Goal: Task Accomplishment & Management: Use online tool/utility

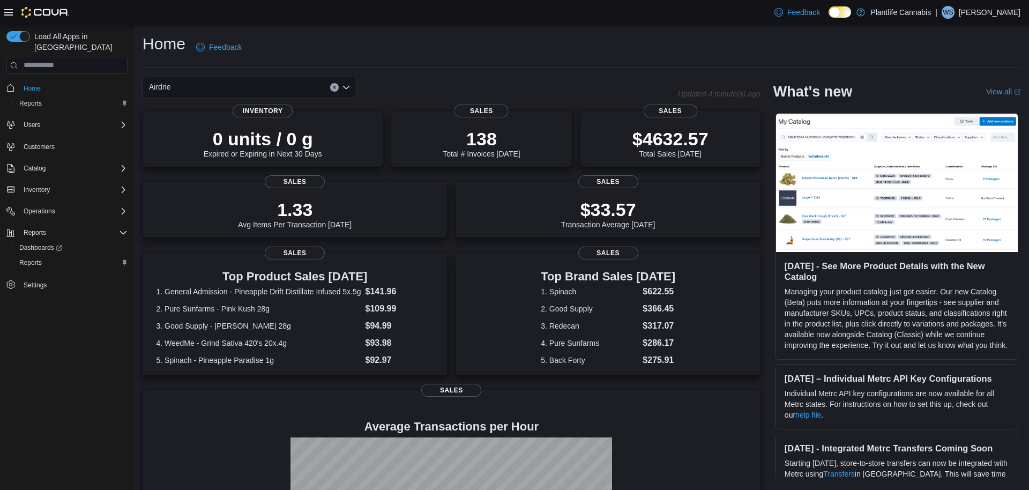
scroll to position [129, 0]
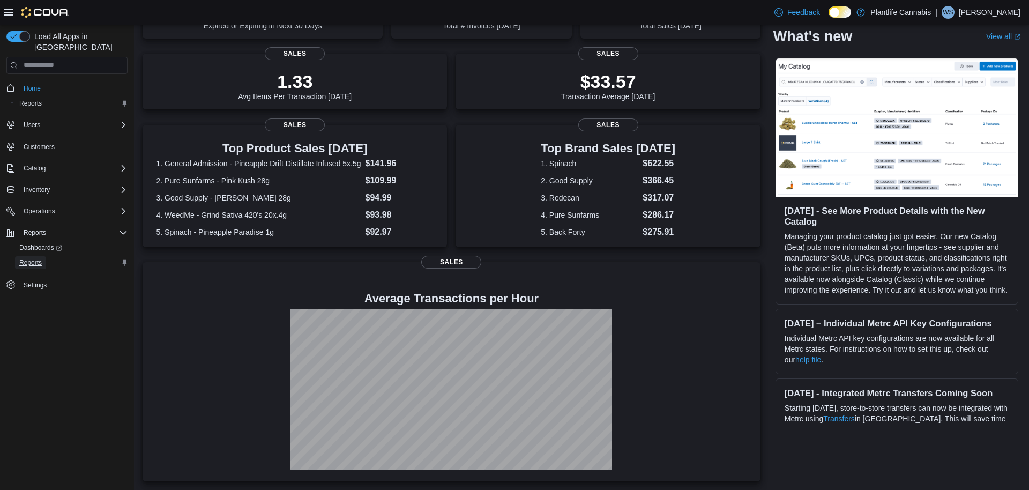
click at [32, 258] on span "Reports" at bounding box center [30, 262] width 23 height 9
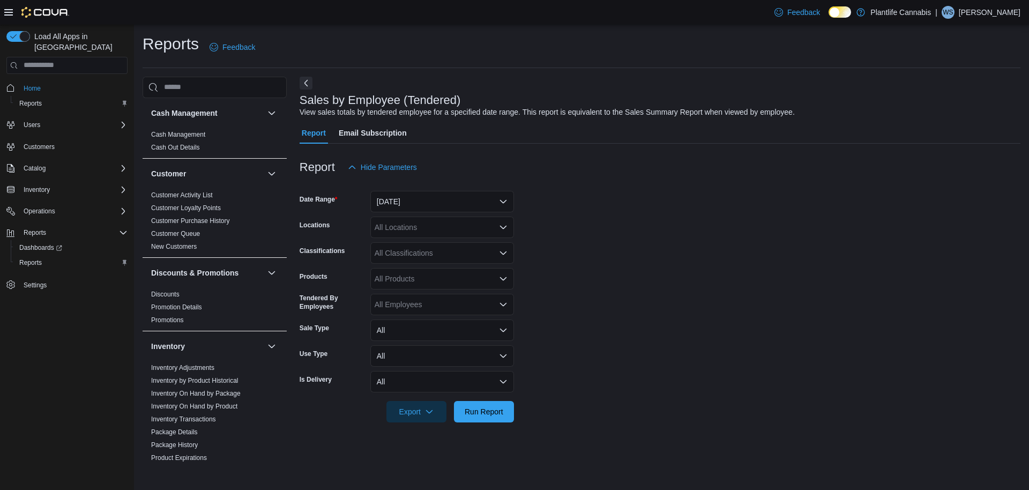
click at [399, 257] on div "All Classifications" at bounding box center [442, 252] width 144 height 21
type input "***"
click at [401, 273] on span "Accessory Group" at bounding box center [421, 271] width 57 height 11
click at [398, 234] on div "All Locations" at bounding box center [442, 226] width 144 height 21
type input "****"
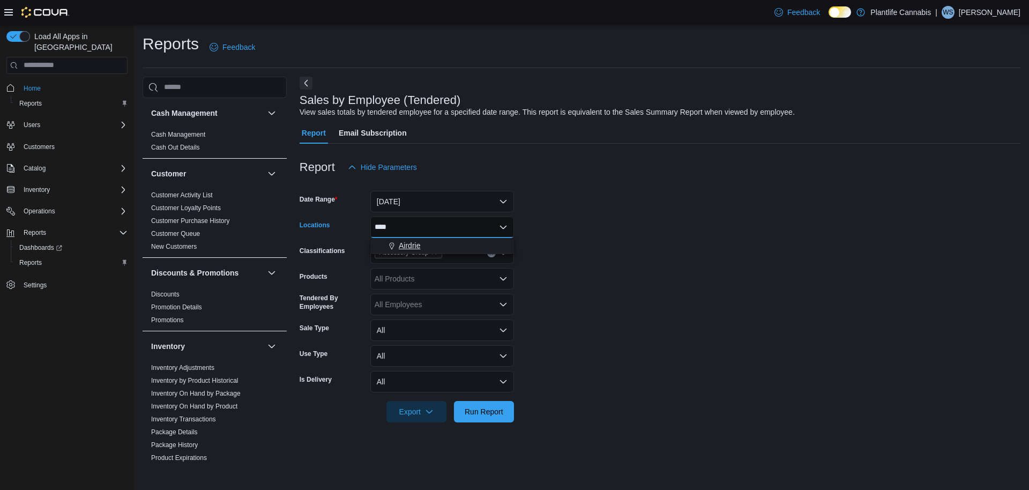
click at [409, 250] on span "Airdrie" at bounding box center [409, 245] width 21 height 11
click at [402, 204] on button "[DATE]" at bounding box center [442, 201] width 144 height 21
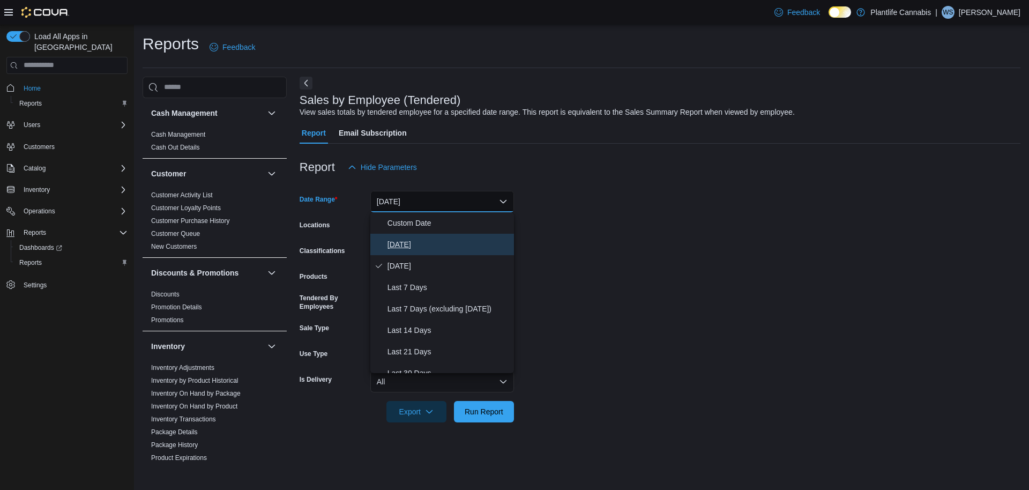
click at [401, 238] on span "[DATE]" at bounding box center [448, 244] width 122 height 13
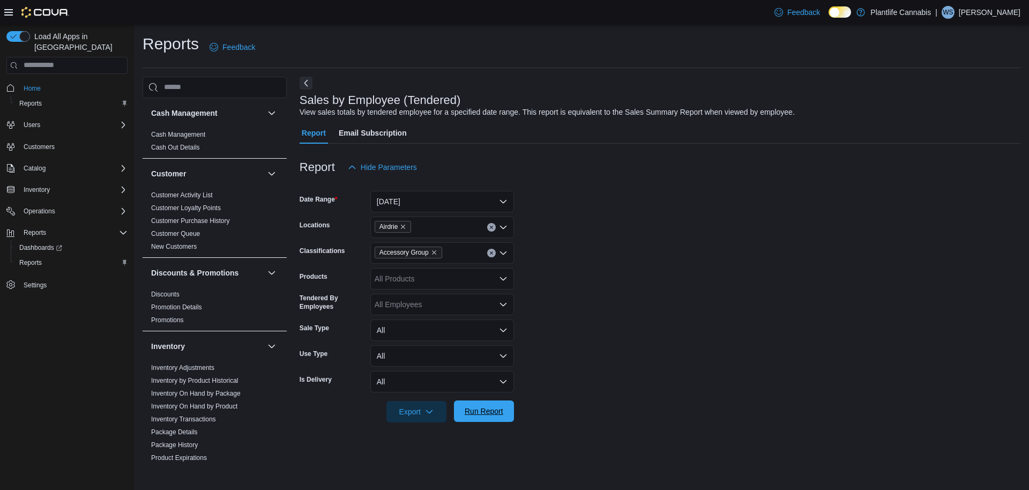
click at [475, 401] on span "Run Report" at bounding box center [483, 410] width 47 height 21
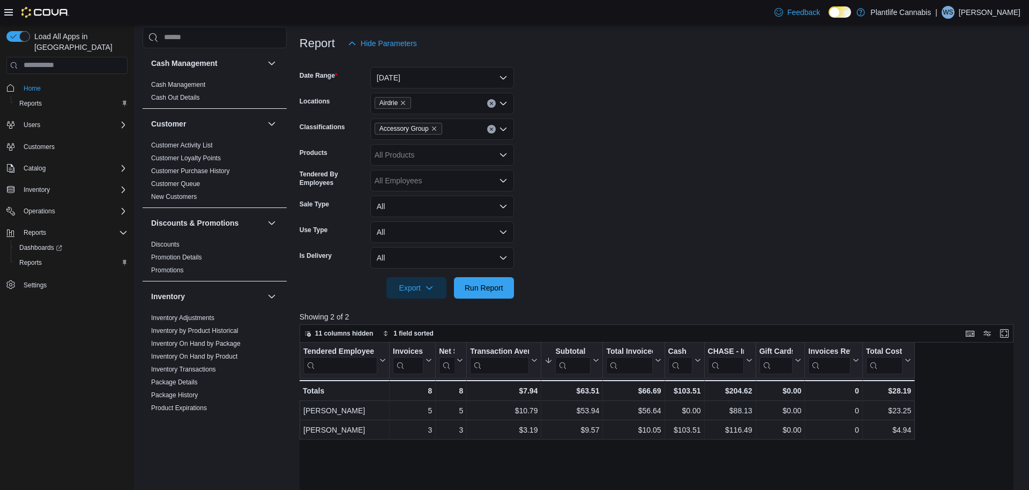
scroll to position [125, 0]
click at [494, 101] on button "Clear input" at bounding box center [491, 102] width 9 height 9
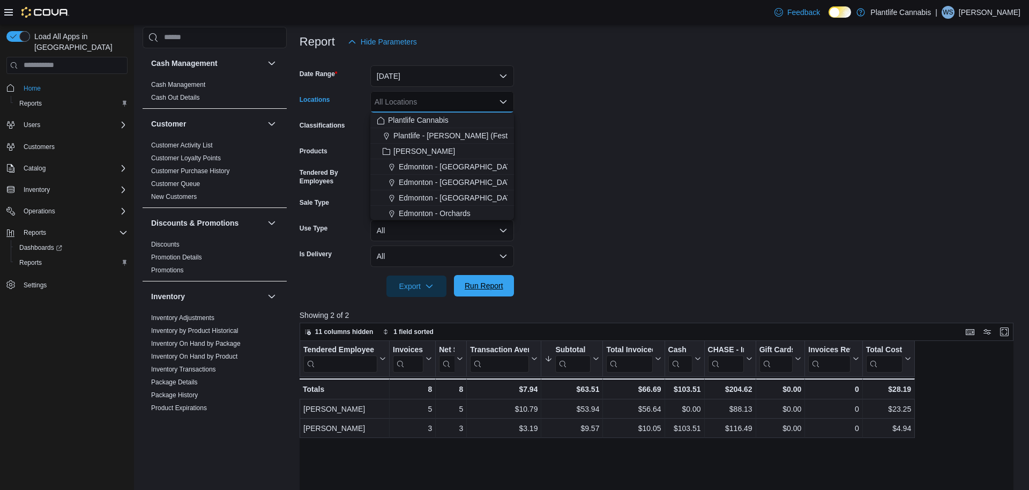
click at [469, 285] on span "Run Report" at bounding box center [484, 285] width 39 height 11
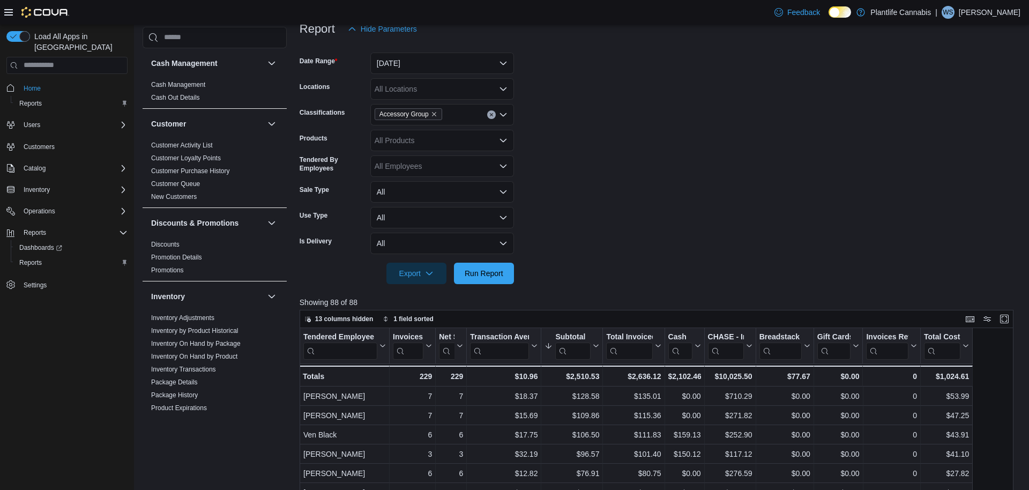
scroll to position [136, 0]
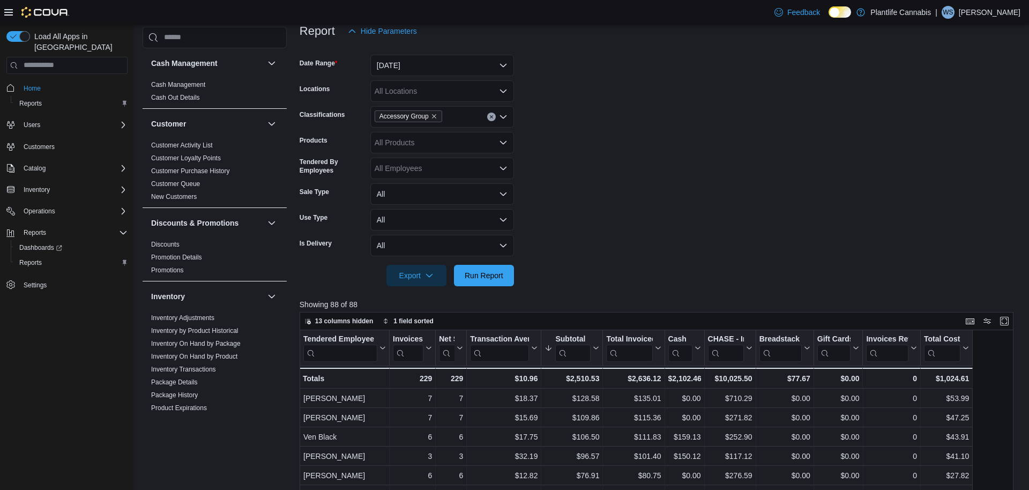
click at [490, 117] on icon "Clear input" at bounding box center [491, 116] width 3 height 3
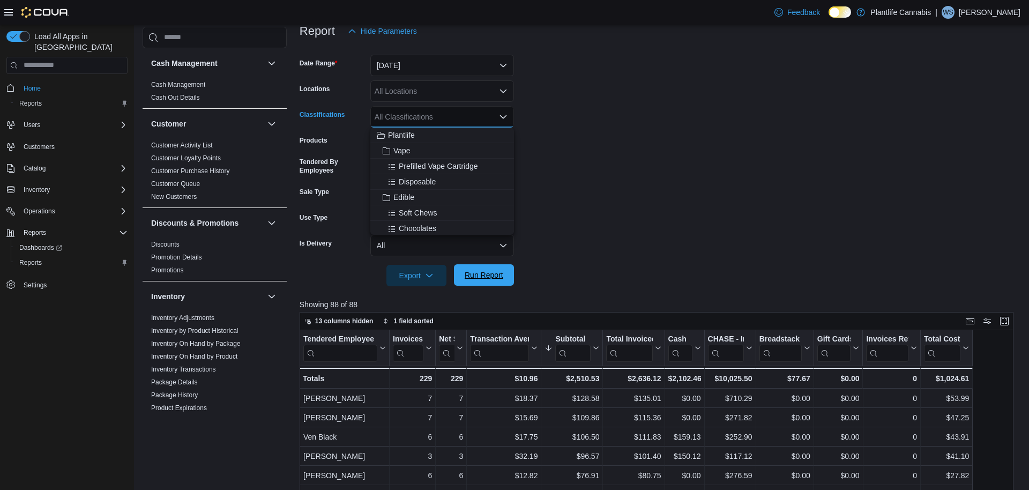
click at [483, 268] on span "Run Report" at bounding box center [483, 274] width 47 height 21
